Goal: Navigation & Orientation: Find specific page/section

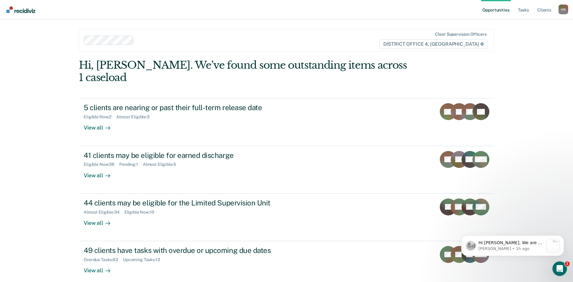
click at [533, 89] on div "Opportunities Tasks Client s [PERSON_NAME] Profile How it works Log Out Clear s…" at bounding box center [286, 156] width 573 height 312
click at [525, 66] on div "Opportunities Tasks Client s [PERSON_NAME] Profile How it works Log Out Clear s…" at bounding box center [286, 156] width 573 height 312
click at [521, 9] on link "Tasks" at bounding box center [523, 9] width 13 height 19
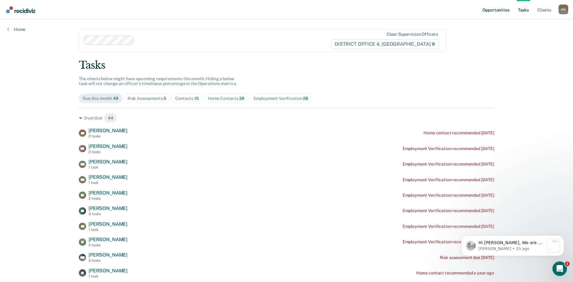
click at [500, 10] on link "Opportunities" at bounding box center [495, 9] width 29 height 19
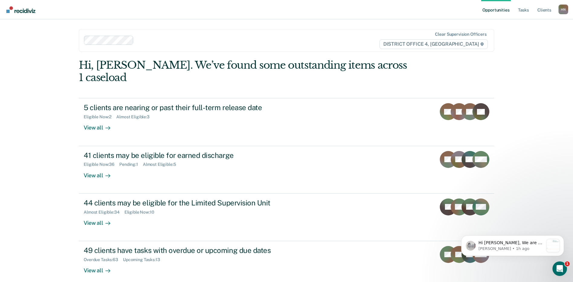
click at [42, 64] on div "Opportunities Tasks Client s [PERSON_NAME] Profile How it works Log Out Clear s…" at bounding box center [286, 156] width 573 height 312
click at [523, 246] on p "[PERSON_NAME] • 1h ago" at bounding box center [511, 248] width 65 height 5
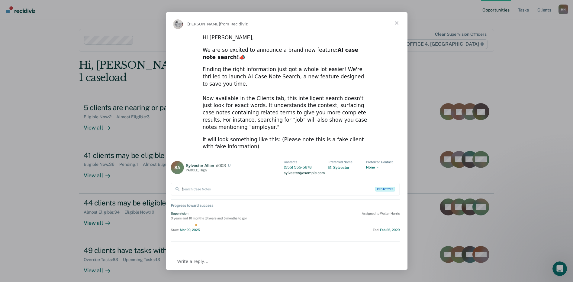
click at [394, 24] on span "Close" at bounding box center [397, 23] width 22 height 22
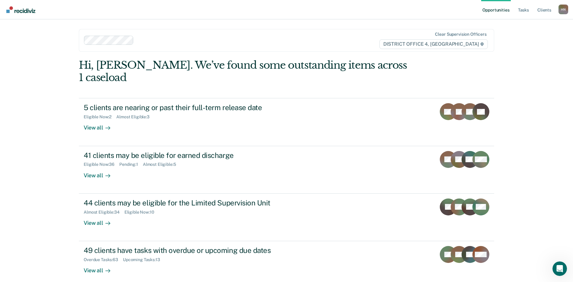
click at [300, 45] on div "Clear supervision officers DISTRICT OFFICE 4, [GEOGRAPHIC_DATA]" at bounding box center [286, 40] width 415 height 23
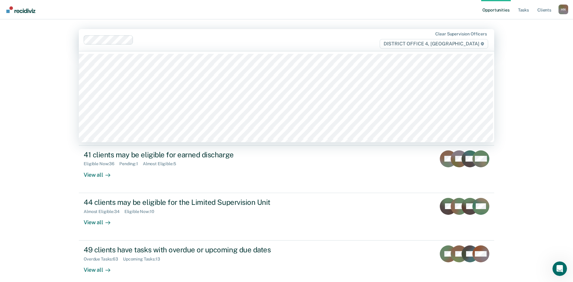
click at [304, 24] on main "75 results available. Use Up and Down to choose options, press Enter to select …" at bounding box center [287, 158] width 430 height 278
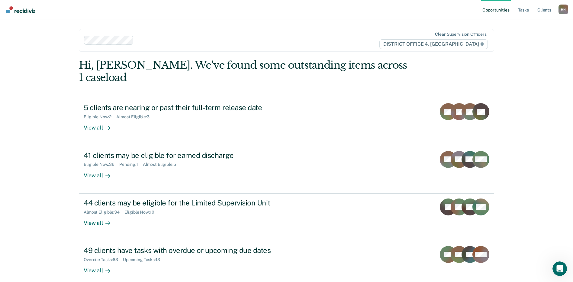
click at [524, 111] on div "Opportunities Tasks Client s [PERSON_NAME] Profile How it works Log Out Clear s…" at bounding box center [286, 156] width 573 height 312
click at [536, 113] on div "Opportunities Tasks Client s [PERSON_NAME] Profile How it works Log Out Clear s…" at bounding box center [286, 156] width 573 height 312
click at [408, 15] on nav "Opportunities Tasks Client s [PERSON_NAME] Profile How it works Log Out" at bounding box center [286, 9] width 563 height 19
